Goal: Information Seeking & Learning: Learn about a topic

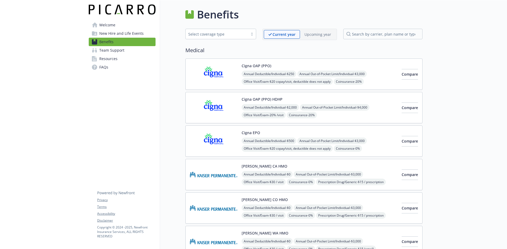
click at [110, 49] on span "Team Support" at bounding box center [111, 50] width 25 height 8
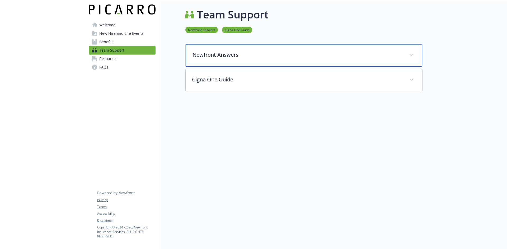
click at [413, 55] on span at bounding box center [411, 55] width 8 height 8
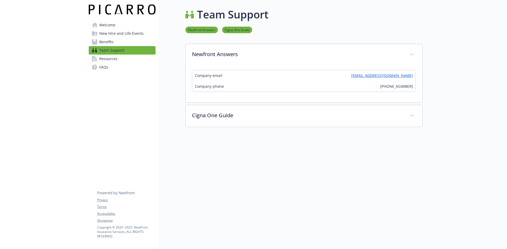
click at [102, 60] on span "Resources" at bounding box center [108, 59] width 18 height 8
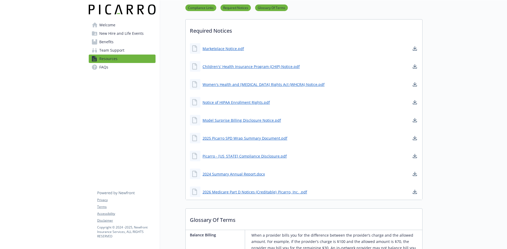
scroll to position [132, 0]
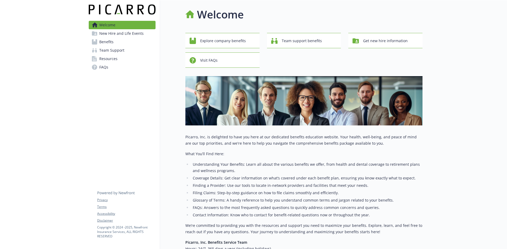
click at [122, 46] on link "Benefits" at bounding box center [122, 42] width 67 height 8
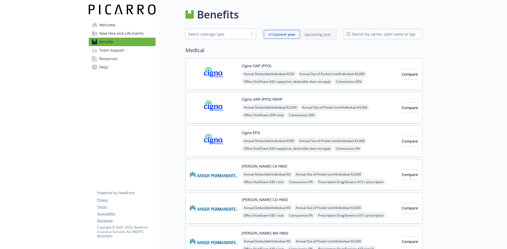
click at [318, 35] on p "Upcoming year" at bounding box center [317, 35] width 27 height 6
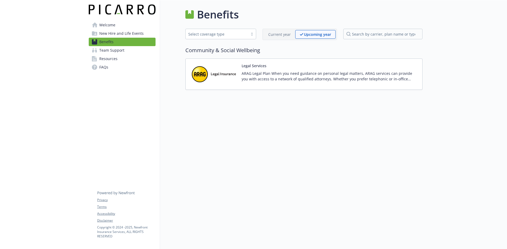
click at [283, 37] on p "Current year" at bounding box center [279, 35] width 22 height 6
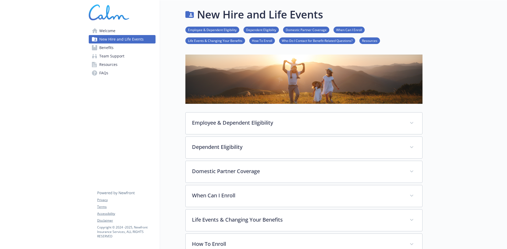
click at [109, 48] on span "Benefits" at bounding box center [106, 48] width 14 height 8
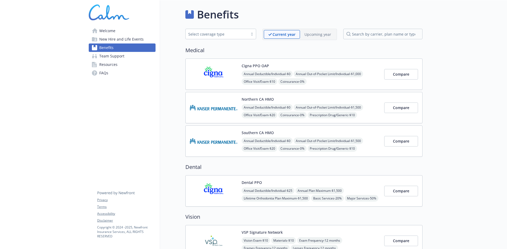
click at [321, 32] on p "Upcoming year" at bounding box center [317, 35] width 27 height 6
click at [275, 34] on p "Current year" at bounding box center [279, 35] width 22 height 6
